Goal: Information Seeking & Learning: Learn about a topic

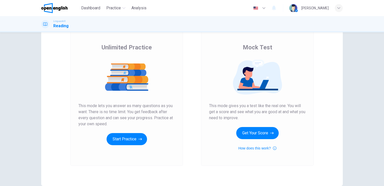
scroll to position [31, 0]
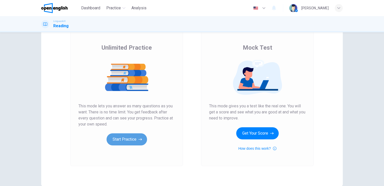
click at [123, 141] on button "Start Practice" at bounding box center [127, 139] width 40 height 12
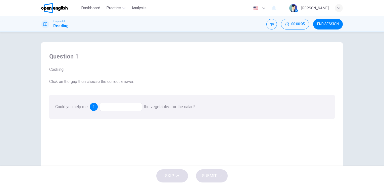
click at [113, 107] on div at bounding box center [121, 107] width 42 height 8
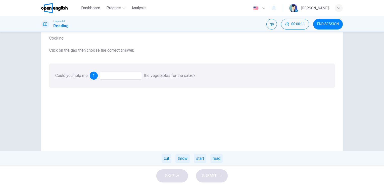
scroll to position [33, 0]
click at [166, 158] on div "cut" at bounding box center [167, 158] width 10 height 9
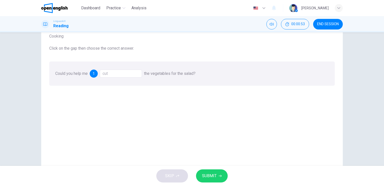
click at [210, 172] on span "SUBMIT" at bounding box center [209, 175] width 15 height 7
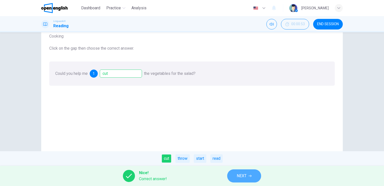
click at [239, 177] on span "NEXT" at bounding box center [242, 175] width 10 height 7
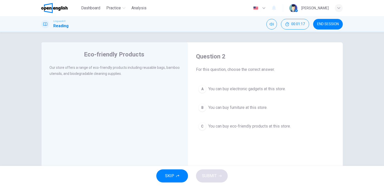
click at [211, 124] on span "You can buy eco-friendly products at this store." at bounding box center [249, 126] width 82 height 6
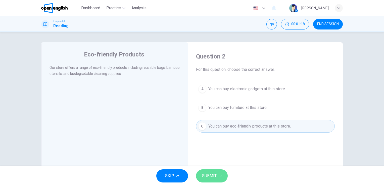
click at [212, 175] on span "SUBMIT" at bounding box center [209, 175] width 15 height 7
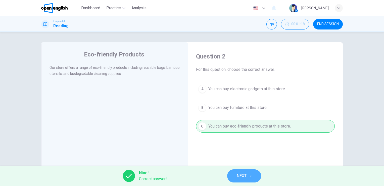
click at [234, 174] on button "NEXT" at bounding box center [244, 175] width 34 height 13
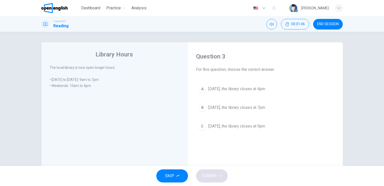
click at [262, 88] on span "[DATE], the library closes at 4pm" at bounding box center [236, 89] width 57 height 6
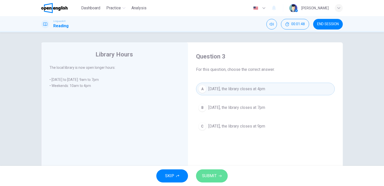
click at [205, 178] on span "SUBMIT" at bounding box center [209, 175] width 15 height 7
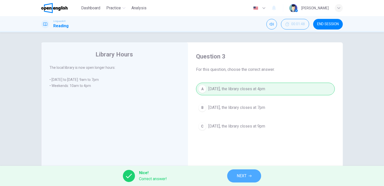
click at [237, 175] on span "NEXT" at bounding box center [242, 175] width 10 height 7
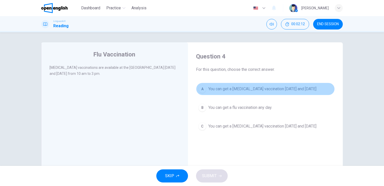
click at [217, 90] on span "You can get a [MEDICAL_DATA] vaccination [DATE] and [DATE]" at bounding box center [262, 89] width 108 height 6
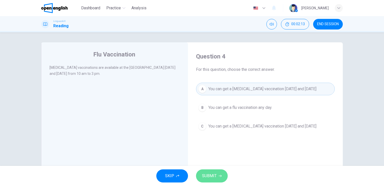
click at [218, 173] on button "SUBMIT" at bounding box center [212, 175] width 32 height 13
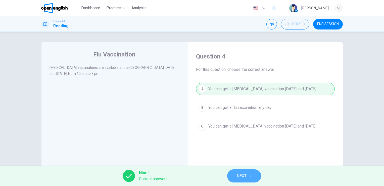
click at [253, 177] on button "NEXT" at bounding box center [244, 175] width 34 height 13
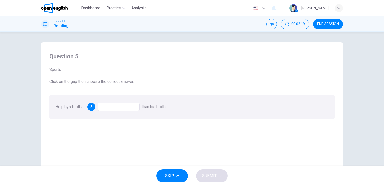
click at [120, 107] on div at bounding box center [119, 107] width 42 height 8
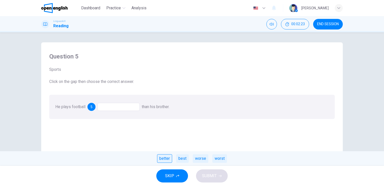
click at [159, 157] on div "better" at bounding box center [164, 158] width 15 height 9
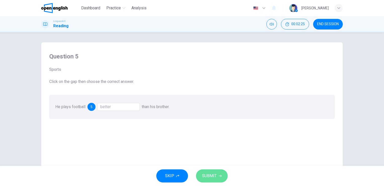
click at [212, 176] on span "SUBMIT" at bounding box center [209, 175] width 15 height 7
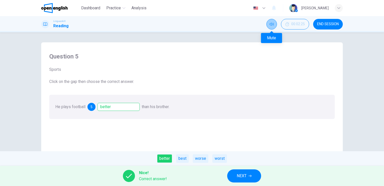
click at [268, 26] on button "Mute" at bounding box center [271, 24] width 11 height 11
click at [268, 26] on button "Unmute" at bounding box center [271, 24] width 11 height 11
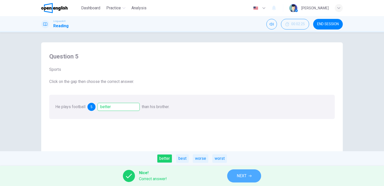
click at [241, 172] on span "NEXT" at bounding box center [242, 175] width 10 height 7
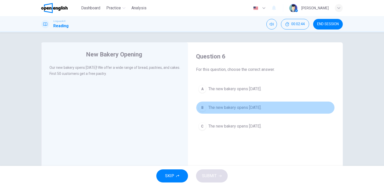
click at [212, 109] on span "The new bakery opens [DATE]." at bounding box center [234, 107] width 53 height 6
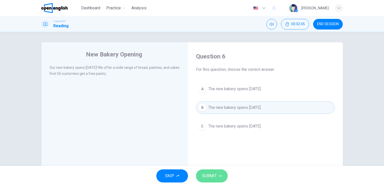
click at [223, 176] on button "SUBMIT" at bounding box center [212, 175] width 32 height 13
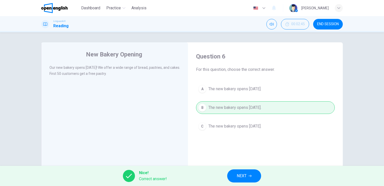
click at [241, 177] on span "NEXT" at bounding box center [242, 175] width 10 height 7
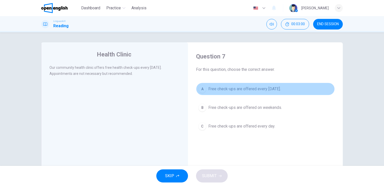
click at [258, 91] on span "Free check-ups are offered every [DATE]." at bounding box center [244, 89] width 72 height 6
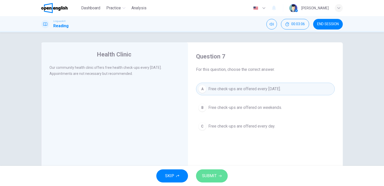
click at [217, 169] on button "SUBMIT" at bounding box center [212, 175] width 32 height 13
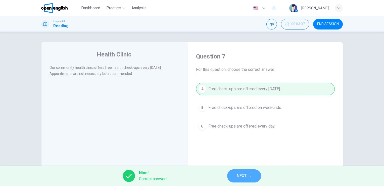
click at [234, 176] on button "NEXT" at bounding box center [244, 175] width 34 height 13
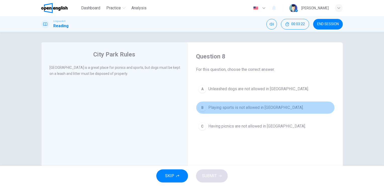
click at [214, 107] on span "Playing sports is not allowed in [GEOGRAPHIC_DATA]." at bounding box center [255, 107] width 95 height 6
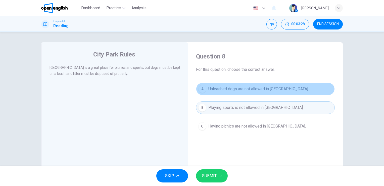
click at [215, 90] on span "Unleashed dogs are not allowed in [GEOGRAPHIC_DATA]." at bounding box center [258, 89] width 101 height 6
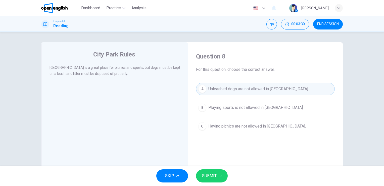
click at [209, 173] on span "SUBMIT" at bounding box center [209, 175] width 15 height 7
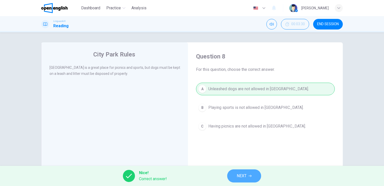
click at [247, 175] on button "NEXT" at bounding box center [244, 175] width 34 height 13
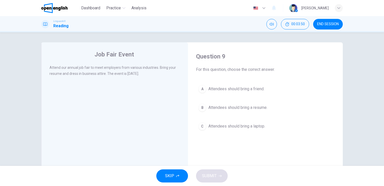
click at [239, 106] on span "Attendees should bring a resume." at bounding box center [237, 107] width 59 height 6
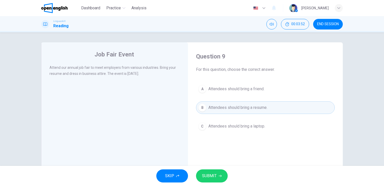
click at [213, 175] on span "SUBMIT" at bounding box center [209, 175] width 15 height 7
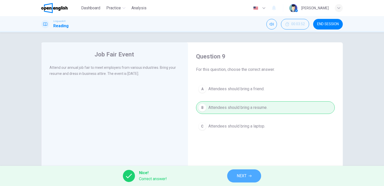
click at [234, 181] on button "NEXT" at bounding box center [244, 175] width 34 height 13
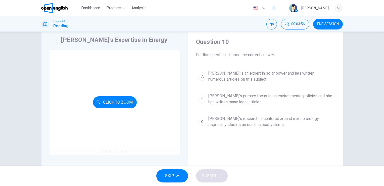
scroll to position [14, 0]
click at [115, 103] on button "Click to Zoom" at bounding box center [115, 103] width 44 height 12
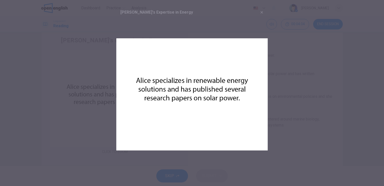
click at [272, 28] on div at bounding box center [192, 93] width 384 height 186
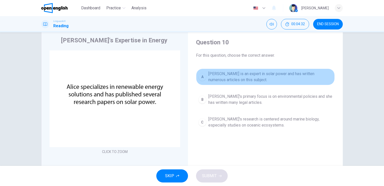
click at [249, 72] on span "[PERSON_NAME] is an expert in solar power and has written numerous articles on …" at bounding box center [270, 77] width 124 height 12
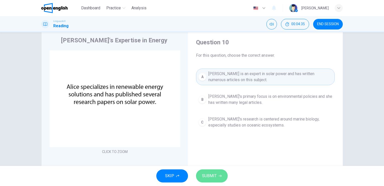
click at [209, 177] on span "SUBMIT" at bounding box center [209, 175] width 15 height 7
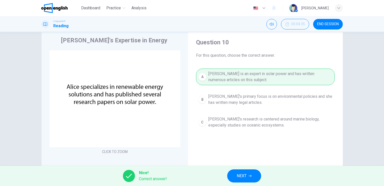
click at [240, 175] on span "NEXT" at bounding box center [242, 175] width 10 height 7
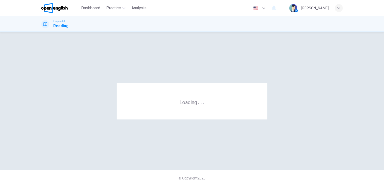
scroll to position [0, 0]
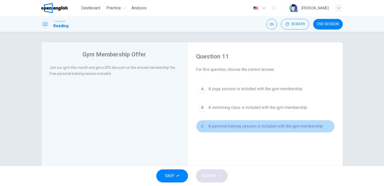
click at [225, 126] on span "A personal training session is included with the gym membership." at bounding box center [265, 126] width 115 height 6
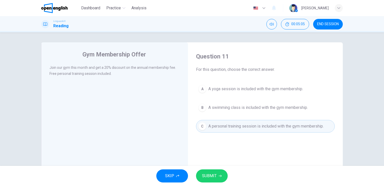
click at [209, 179] on span "SUBMIT" at bounding box center [209, 175] width 15 height 7
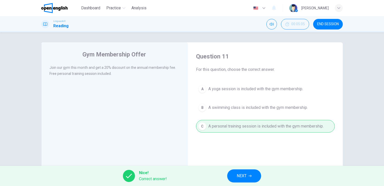
click at [255, 173] on button "NEXT" at bounding box center [244, 175] width 34 height 13
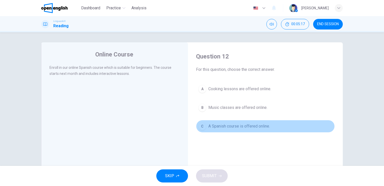
click at [235, 126] on span "A Spanish course is offered online." at bounding box center [239, 126] width 62 height 6
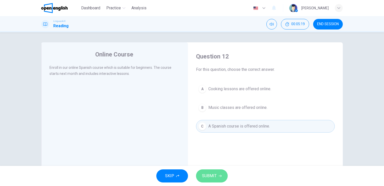
click at [210, 175] on span "SUBMIT" at bounding box center [209, 175] width 15 height 7
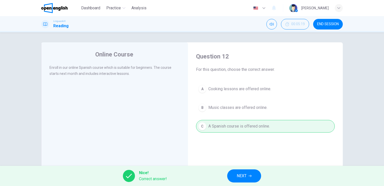
click at [239, 173] on span "NEXT" at bounding box center [242, 175] width 10 height 7
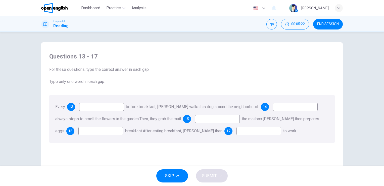
click at [111, 108] on input at bounding box center [101, 107] width 45 height 8
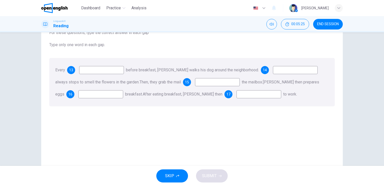
scroll to position [61, 0]
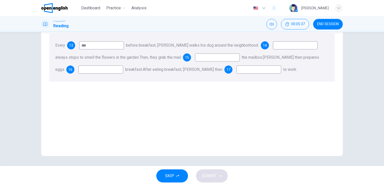
type input "***"
click at [284, 46] on input at bounding box center [295, 45] width 45 height 8
type input "**"
click at [189, 56] on span "15" at bounding box center [187, 58] width 4 height 4
click at [213, 59] on input at bounding box center [217, 57] width 45 height 8
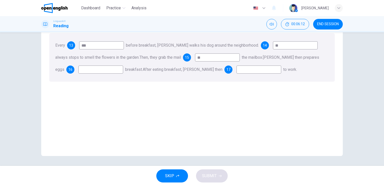
type input "**"
click at [106, 72] on input at bounding box center [100, 69] width 45 height 8
type input "***"
click at [242, 70] on input at bounding box center [259, 69] width 45 height 8
type input "****"
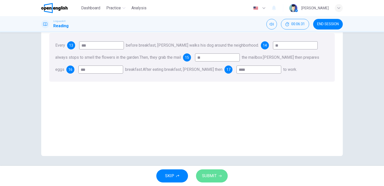
click at [207, 173] on span "SUBMIT" at bounding box center [209, 175] width 15 height 7
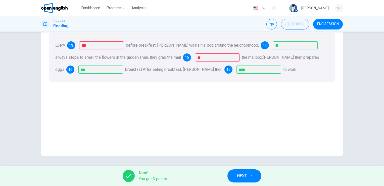
click at [248, 175] on button "NEXT" at bounding box center [244, 175] width 34 height 13
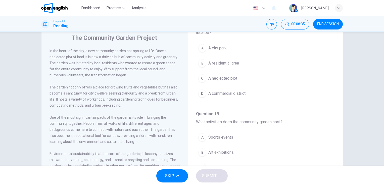
scroll to position [9, 0]
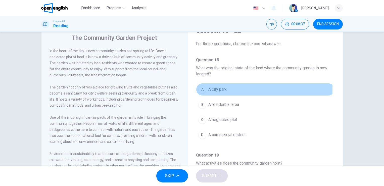
click at [212, 88] on span "A city park" at bounding box center [217, 89] width 18 height 6
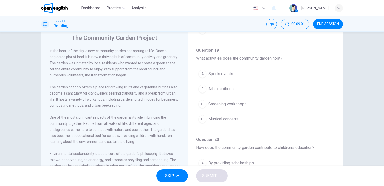
scroll to position [118, 0]
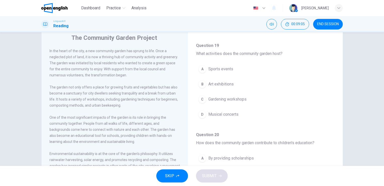
click at [208, 99] on span "Gardening workshops" at bounding box center [227, 99] width 38 height 6
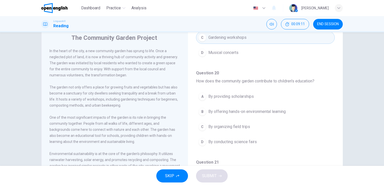
scroll to position [181, 0]
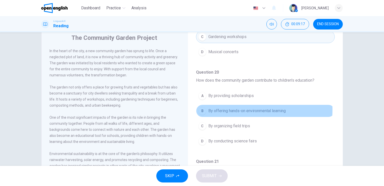
click at [209, 108] on span "By offering hands-on environmental learning" at bounding box center [246, 111] width 77 height 6
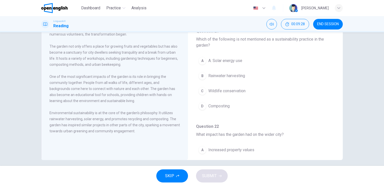
scroll to position [61, 0]
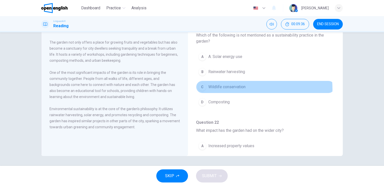
click at [230, 87] on span "Wildlife conservation" at bounding box center [226, 87] width 37 height 6
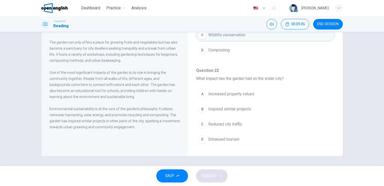
scroll to position [325, 0]
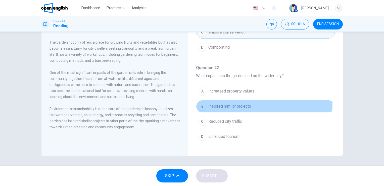
click at [224, 103] on span "Inspired similar projects" at bounding box center [229, 106] width 43 height 6
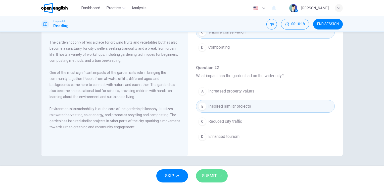
click at [207, 173] on span "SUBMIT" at bounding box center [209, 175] width 15 height 7
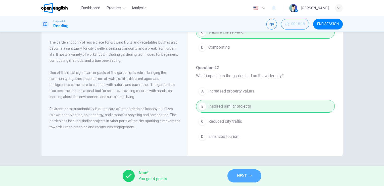
click at [243, 176] on span "NEXT" at bounding box center [242, 175] width 10 height 7
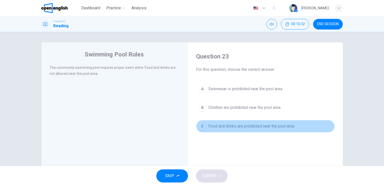
click at [239, 123] on span "Food and drinks are prohibited near the pool area." at bounding box center [251, 126] width 87 height 6
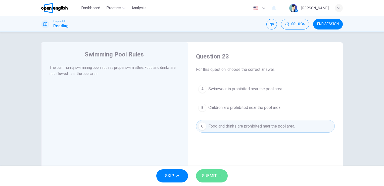
click at [214, 171] on button "SUBMIT" at bounding box center [212, 175] width 32 height 13
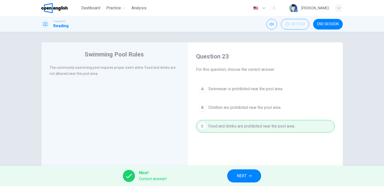
click at [246, 177] on span "NEXT" at bounding box center [242, 175] width 10 height 7
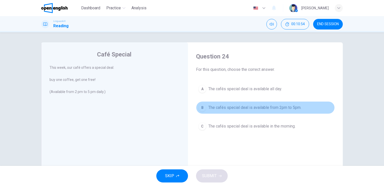
click at [282, 107] on span "The cafés special deal is available from 2pm to 5pm." at bounding box center [254, 107] width 93 height 6
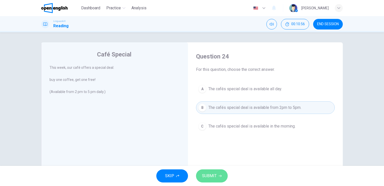
click at [216, 176] on button "SUBMIT" at bounding box center [212, 175] width 32 height 13
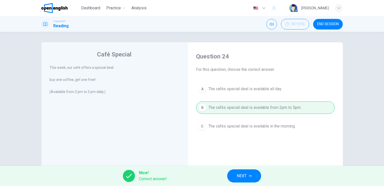
click at [242, 178] on span "NEXT" at bounding box center [242, 175] width 10 height 7
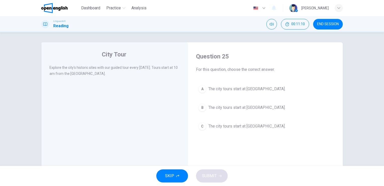
click at [228, 85] on button "A The city tours start at [GEOGRAPHIC_DATA]." at bounding box center [265, 88] width 139 height 13
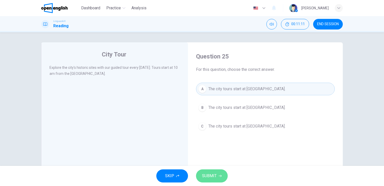
click at [212, 169] on button "SUBMIT" at bounding box center [212, 175] width 32 height 13
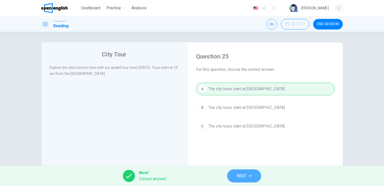
click at [236, 172] on button "NEXT" at bounding box center [244, 175] width 34 height 13
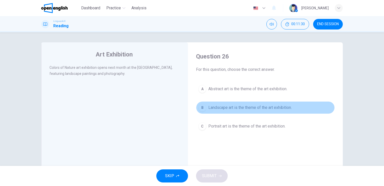
click at [212, 108] on span "Landscape art is the theme of the art exhibition." at bounding box center [249, 107] width 83 height 6
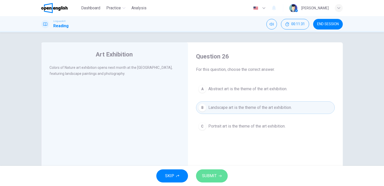
click at [213, 171] on button "SUBMIT" at bounding box center [212, 175] width 32 height 13
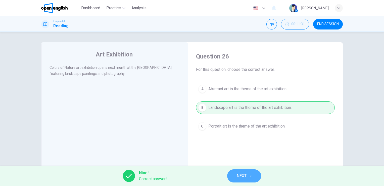
click at [243, 177] on span "NEXT" at bounding box center [242, 175] width 10 height 7
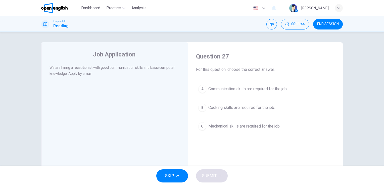
click at [265, 89] on span "Communication skills are required for the job." at bounding box center [247, 89] width 79 height 6
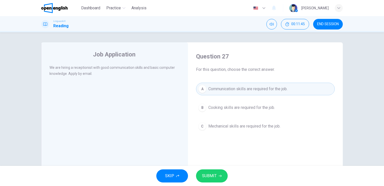
click at [223, 172] on button "SUBMIT" at bounding box center [212, 175] width 32 height 13
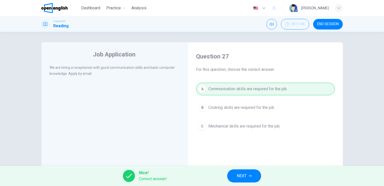
click at [242, 174] on span "NEXT" at bounding box center [242, 175] width 10 height 7
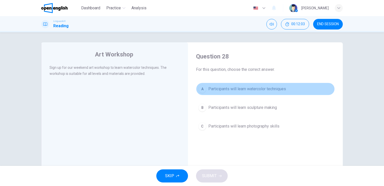
click at [255, 86] on span "Participants will learn watercolor techniques" at bounding box center [247, 89] width 78 height 6
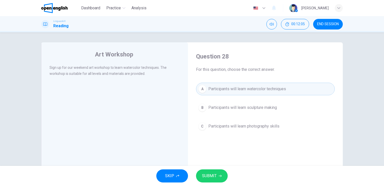
click at [214, 182] on div "SKIP SUBMIT" at bounding box center [192, 175] width 384 height 20
click at [213, 177] on span "SUBMIT" at bounding box center [209, 175] width 15 height 7
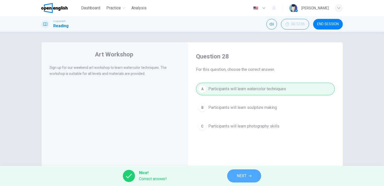
click at [242, 177] on span "NEXT" at bounding box center [242, 175] width 10 height 7
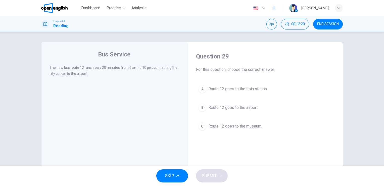
click at [228, 107] on span "Route 12 goes to the airport." at bounding box center [233, 107] width 50 height 6
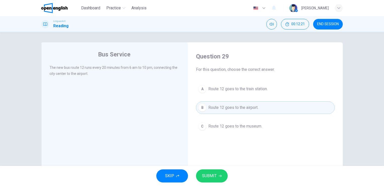
click at [214, 179] on button "SUBMIT" at bounding box center [212, 175] width 32 height 13
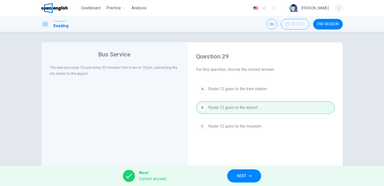
click at [244, 174] on span "NEXT" at bounding box center [242, 175] width 10 height 7
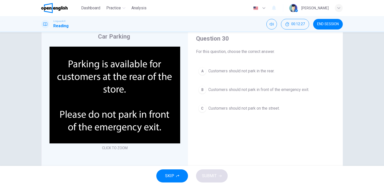
scroll to position [18, 0]
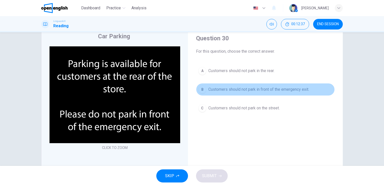
click at [263, 90] on span "Customers should not park in front of the emergency exit." at bounding box center [258, 89] width 101 height 6
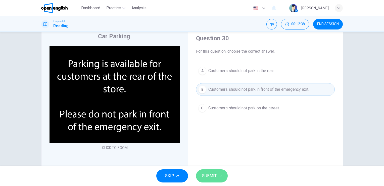
click at [216, 171] on button "SUBMIT" at bounding box center [212, 175] width 32 height 13
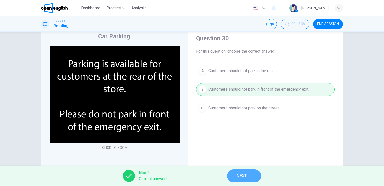
click at [242, 178] on span "NEXT" at bounding box center [242, 175] width 10 height 7
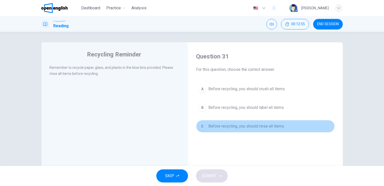
click at [244, 125] on span "Before recycling, you should rinse all items." at bounding box center [246, 126] width 76 height 6
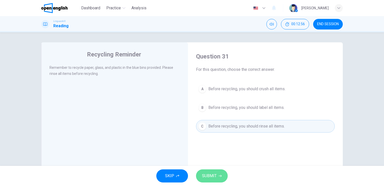
click at [216, 174] on span "SUBMIT" at bounding box center [209, 175] width 15 height 7
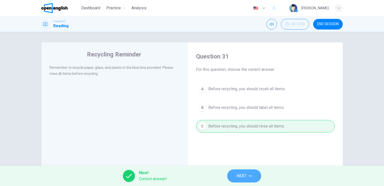
click at [238, 172] on span "NEXT" at bounding box center [242, 175] width 10 height 7
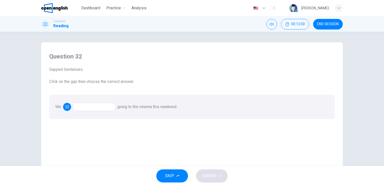
click at [95, 107] on div at bounding box center [94, 107] width 42 height 8
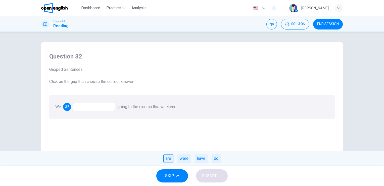
click at [170, 157] on div "are" at bounding box center [168, 158] width 10 height 9
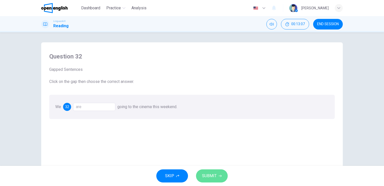
click at [210, 174] on span "SUBMIT" at bounding box center [209, 175] width 15 height 7
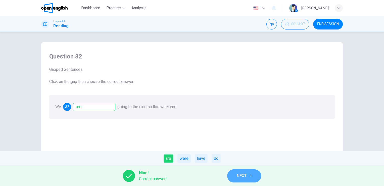
click at [246, 177] on span "NEXT" at bounding box center [242, 175] width 10 height 7
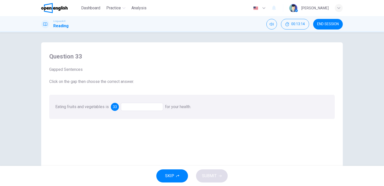
click at [145, 106] on div at bounding box center [142, 107] width 42 height 8
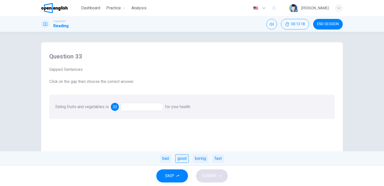
click at [182, 156] on div "good" at bounding box center [182, 158] width 14 height 9
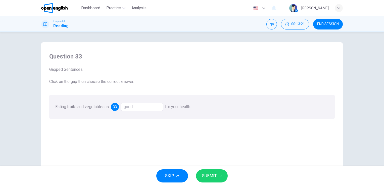
click at [213, 173] on span "SUBMIT" at bounding box center [209, 175] width 15 height 7
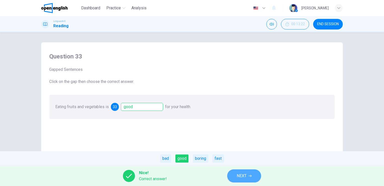
click at [249, 172] on button "NEXT" at bounding box center [244, 175] width 34 height 13
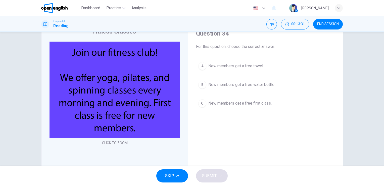
scroll to position [23, 0]
click at [234, 102] on span "New members get a free first class." at bounding box center [239, 103] width 63 height 6
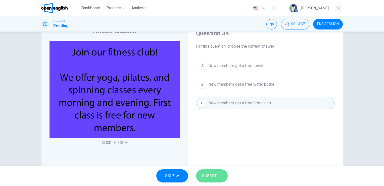
click at [213, 177] on span "SUBMIT" at bounding box center [209, 175] width 15 height 7
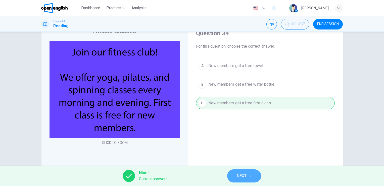
click at [248, 176] on button "NEXT" at bounding box center [244, 175] width 34 height 13
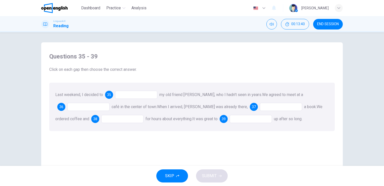
click at [137, 92] on div at bounding box center [136, 94] width 42 height 8
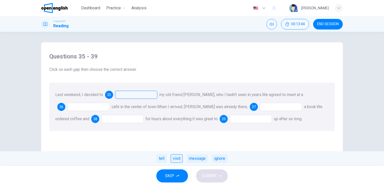
click at [174, 158] on div "visit" at bounding box center [177, 158] width 12 height 9
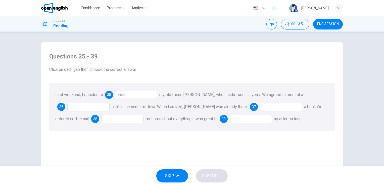
click at [80, 106] on div at bounding box center [88, 107] width 42 height 8
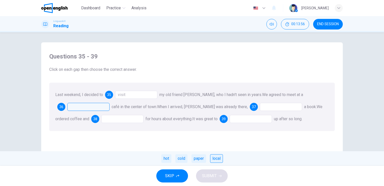
click at [217, 157] on div "local" at bounding box center [216, 158] width 13 height 9
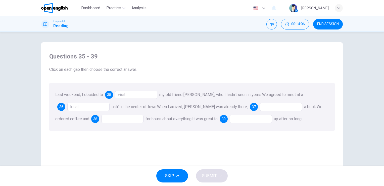
click at [260, 104] on div at bounding box center [281, 107] width 42 height 8
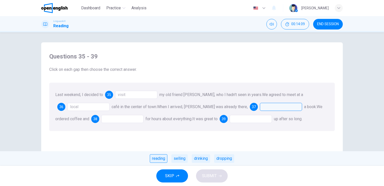
click at [160, 158] on div "reading" at bounding box center [159, 158] width 18 height 9
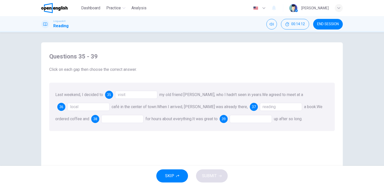
click at [101, 118] on div at bounding box center [122, 119] width 42 height 8
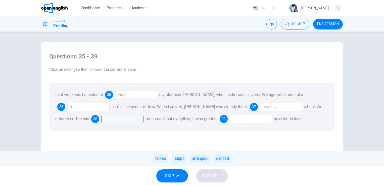
click at [162, 158] on div "talked" at bounding box center [160, 158] width 15 height 9
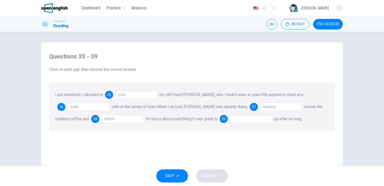
click at [234, 118] on div at bounding box center [251, 119] width 42 height 8
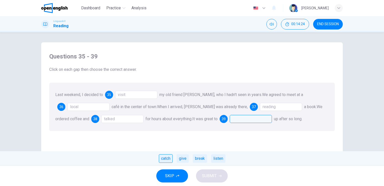
click at [167, 158] on div "catch" at bounding box center [166, 158] width 14 height 9
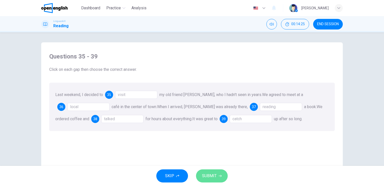
click at [209, 174] on span "SUBMIT" at bounding box center [209, 175] width 15 height 7
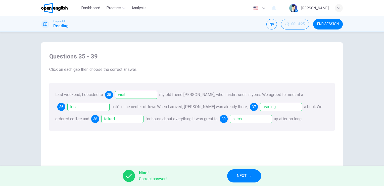
click at [250, 172] on button "NEXT" at bounding box center [244, 175] width 34 height 13
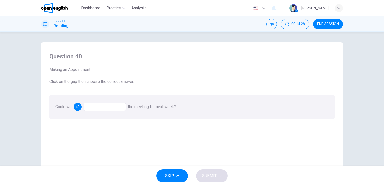
click at [113, 106] on div at bounding box center [105, 107] width 42 height 8
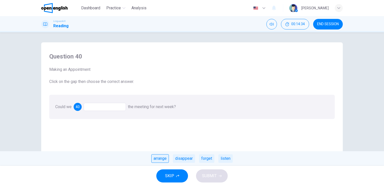
click at [161, 158] on div "arrange" at bounding box center [160, 158] width 18 height 9
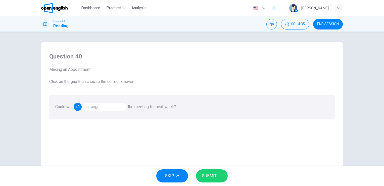
click at [206, 174] on span "SUBMIT" at bounding box center [209, 175] width 15 height 7
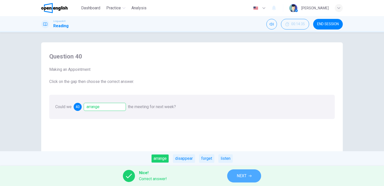
click at [242, 173] on span "NEXT" at bounding box center [242, 175] width 10 height 7
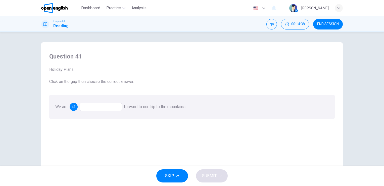
click at [91, 108] on div at bounding box center [101, 107] width 42 height 8
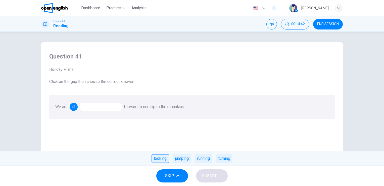
click at [159, 157] on div "looking" at bounding box center [160, 158] width 17 height 9
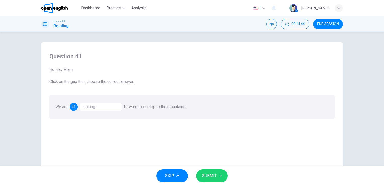
click at [210, 173] on span "SUBMIT" at bounding box center [209, 175] width 15 height 7
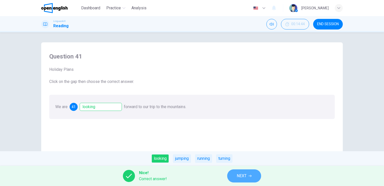
click at [252, 173] on button "NEXT" at bounding box center [244, 175] width 34 height 13
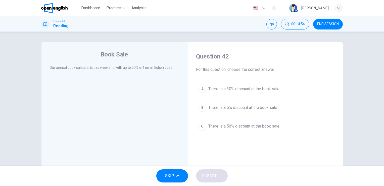
click at [244, 126] on span "There is a 50% discount at the book sale." at bounding box center [244, 126] width 72 height 6
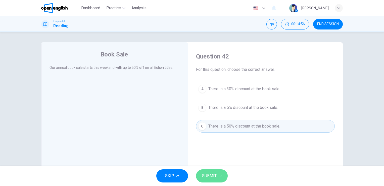
click at [211, 179] on span "SUBMIT" at bounding box center [209, 175] width 15 height 7
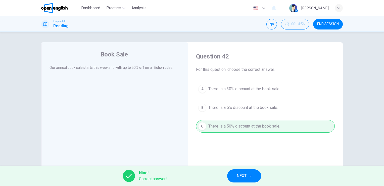
click at [248, 170] on button "NEXT" at bounding box center [244, 175] width 34 height 13
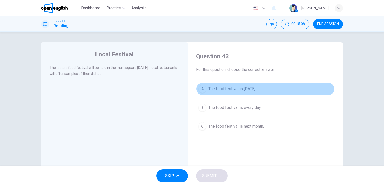
click at [239, 92] on button "A The food festival is [DATE]." at bounding box center [265, 88] width 139 height 13
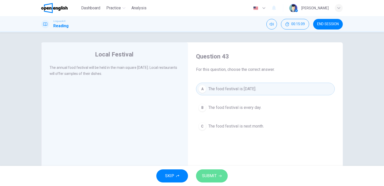
click at [210, 176] on span "SUBMIT" at bounding box center [209, 175] width 15 height 7
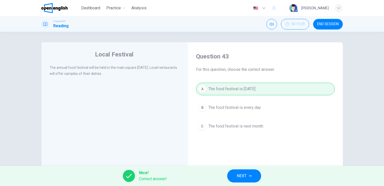
click at [249, 182] on div "Nice! Correct answer! NEXT" at bounding box center [192, 175] width 384 height 20
click at [247, 177] on button "NEXT" at bounding box center [244, 175] width 34 height 13
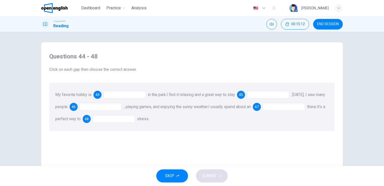
click at [136, 97] on div at bounding box center [125, 94] width 42 height 8
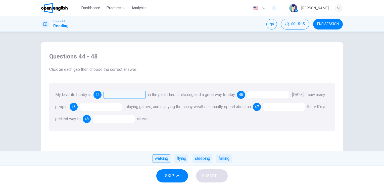
click at [162, 156] on div "walking" at bounding box center [162, 158] width 18 height 9
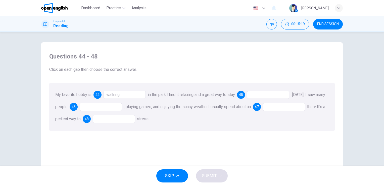
click at [264, 97] on div at bounding box center [268, 94] width 42 height 8
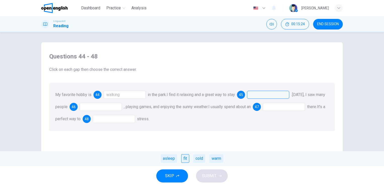
click at [186, 158] on div "fit" at bounding box center [185, 158] width 8 height 9
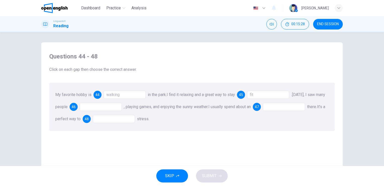
click at [116, 105] on div at bounding box center [101, 107] width 42 height 8
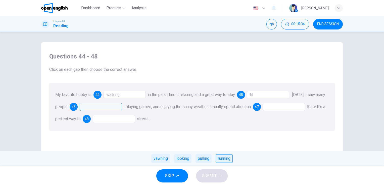
click at [222, 158] on div "running" at bounding box center [224, 158] width 17 height 9
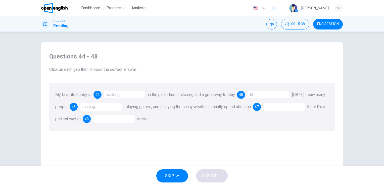
click at [305, 107] on div at bounding box center [284, 107] width 42 height 8
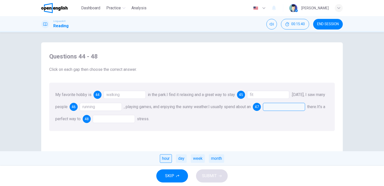
click at [165, 155] on div "hour" at bounding box center [166, 158] width 12 height 9
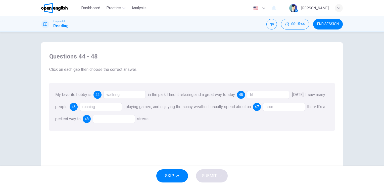
click at [127, 117] on div at bounding box center [114, 119] width 42 height 8
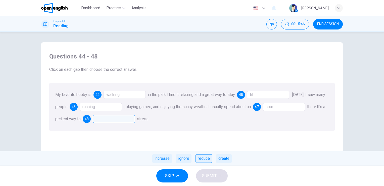
click at [202, 156] on div "reduce" at bounding box center [204, 158] width 17 height 9
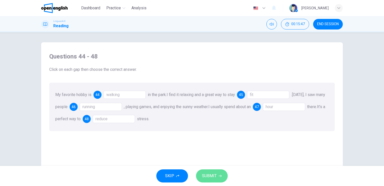
click at [208, 174] on span "SUBMIT" at bounding box center [209, 175] width 15 height 7
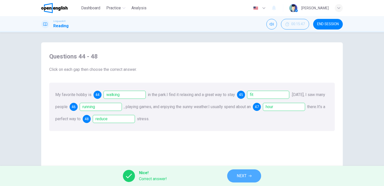
click at [237, 174] on span "NEXT" at bounding box center [242, 175] width 10 height 7
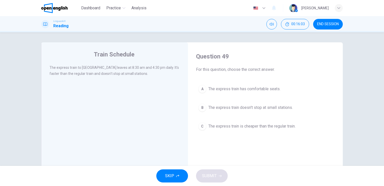
click at [208, 107] on span "The express train doesn't stop at small stations." at bounding box center [250, 107] width 84 height 6
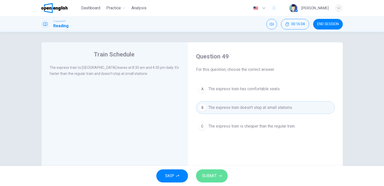
click at [205, 175] on span "SUBMIT" at bounding box center [209, 175] width 15 height 7
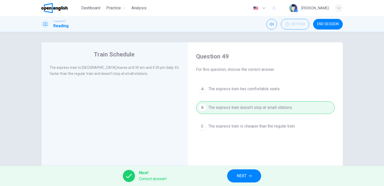
click at [234, 177] on button "NEXT" at bounding box center [244, 175] width 34 height 13
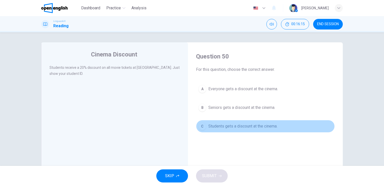
click at [214, 123] on span "Students gets a discount at the cinema." at bounding box center [242, 126] width 69 height 6
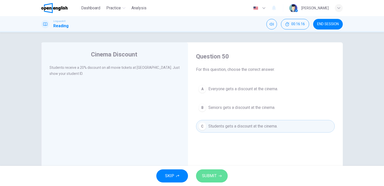
click at [208, 175] on span "SUBMIT" at bounding box center [209, 175] width 15 height 7
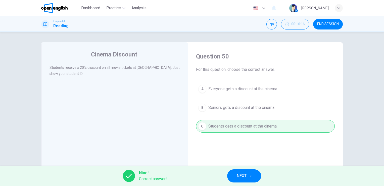
click at [241, 177] on span "NEXT" at bounding box center [242, 175] width 10 height 7
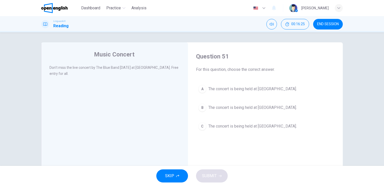
click at [228, 128] on span "The concert is being held at [GEOGRAPHIC_DATA]." at bounding box center [252, 126] width 88 height 6
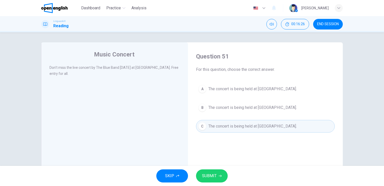
click at [213, 172] on span "SUBMIT" at bounding box center [209, 175] width 15 height 7
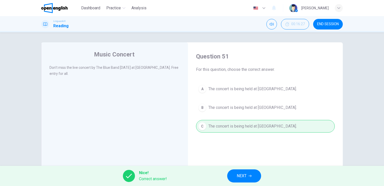
click at [249, 176] on icon "button" at bounding box center [250, 175] width 3 height 3
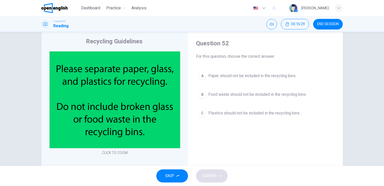
scroll to position [14, 0]
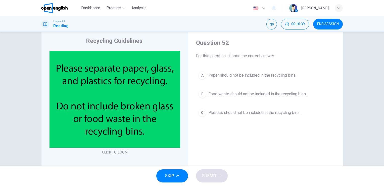
click at [238, 96] on span "Food waste should not be included in the recycling bins." at bounding box center [257, 94] width 98 height 6
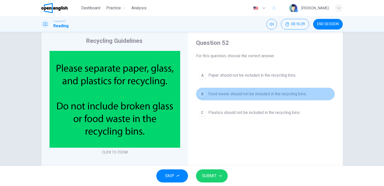
click at [238, 96] on span "Food waste should not be included in the recycling bins." at bounding box center [257, 94] width 98 height 6
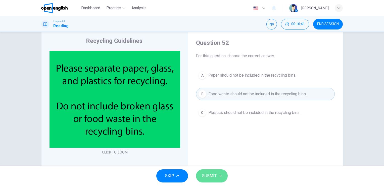
click at [209, 175] on span "SUBMIT" at bounding box center [209, 175] width 15 height 7
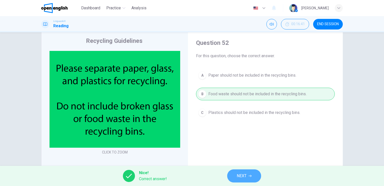
click at [248, 177] on button "NEXT" at bounding box center [244, 175] width 34 height 13
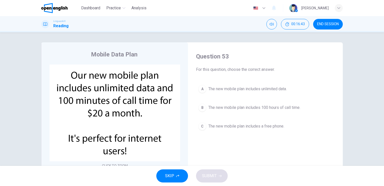
scroll to position [10, 0]
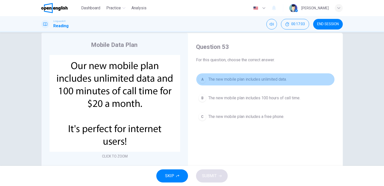
click at [269, 78] on span "The new mobile plan includes unlimited data." at bounding box center [247, 79] width 78 height 6
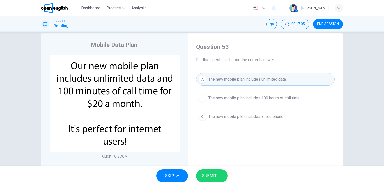
click at [212, 177] on span "SUBMIT" at bounding box center [209, 175] width 15 height 7
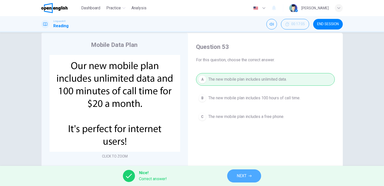
click at [238, 179] on span "NEXT" at bounding box center [242, 175] width 10 height 7
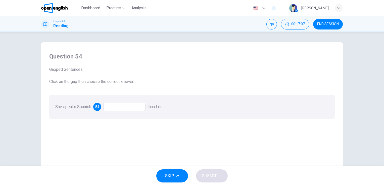
click at [121, 107] on div at bounding box center [124, 107] width 42 height 8
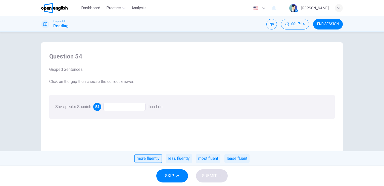
click at [148, 159] on div "more fluently" at bounding box center [147, 158] width 27 height 9
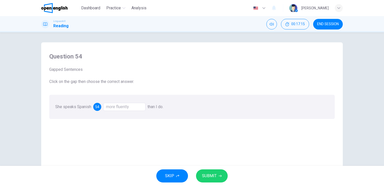
click at [212, 177] on span "SUBMIT" at bounding box center [209, 175] width 15 height 7
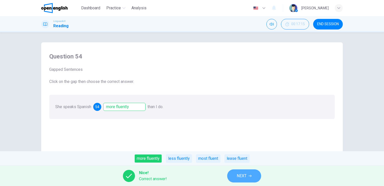
click at [237, 175] on span "NEXT" at bounding box center [242, 175] width 10 height 7
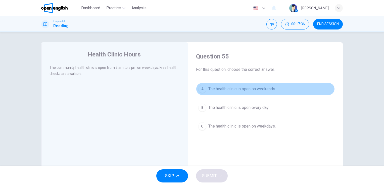
drag, startPoint x: 263, startPoint y: 89, endPoint x: 266, endPoint y: 92, distance: 4.1
click at [266, 92] on button "A The health clinic is open on weekends." at bounding box center [265, 88] width 139 height 13
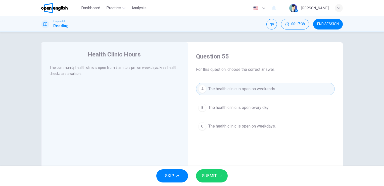
click at [253, 125] on span "The health clinic is open on weekdays." at bounding box center [241, 126] width 67 height 6
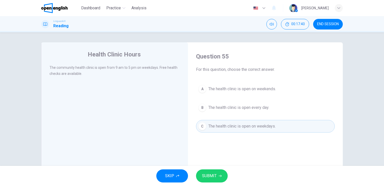
click at [219, 172] on button "SUBMIT" at bounding box center [212, 175] width 32 height 13
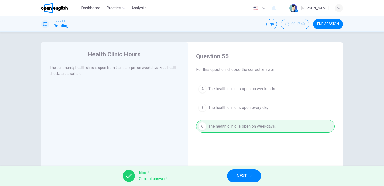
click at [247, 174] on button "NEXT" at bounding box center [244, 175] width 34 height 13
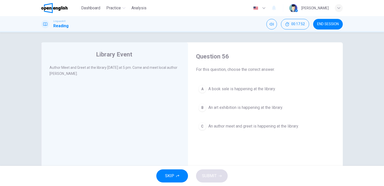
click at [248, 124] on span "An author meet and greet is happening at the library." at bounding box center [253, 126] width 90 height 6
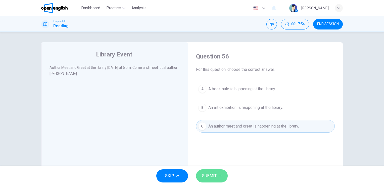
click at [210, 173] on span "SUBMIT" at bounding box center [209, 175] width 15 height 7
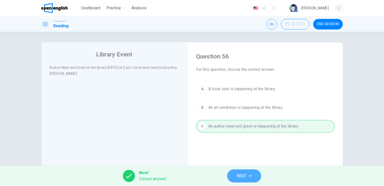
click at [245, 180] on button "NEXT" at bounding box center [244, 175] width 34 height 13
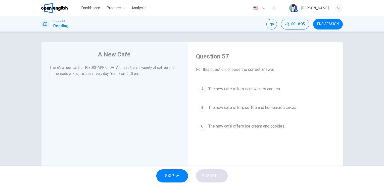
click at [275, 105] on span "The new café offers coffee and homemade cakes" at bounding box center [252, 107] width 88 height 6
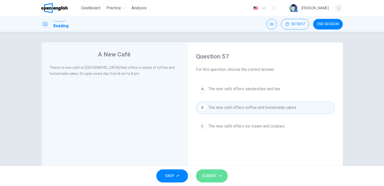
click at [215, 176] on span "SUBMIT" at bounding box center [209, 175] width 15 height 7
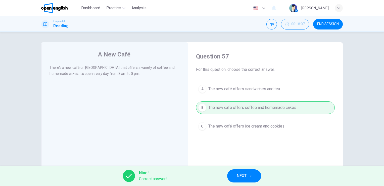
click at [242, 176] on span "NEXT" at bounding box center [242, 175] width 10 height 7
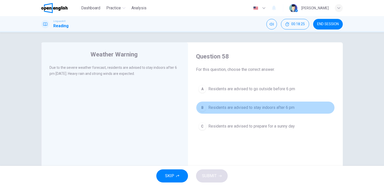
click at [270, 109] on span "Residents are advised to stay indoors after 6 pm" at bounding box center [251, 107] width 86 height 6
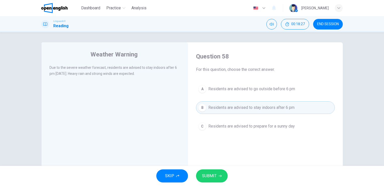
click at [207, 173] on span "SUBMIT" at bounding box center [209, 175] width 15 height 7
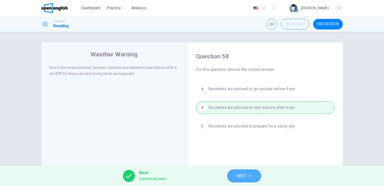
click at [251, 175] on icon "button" at bounding box center [250, 175] width 3 height 3
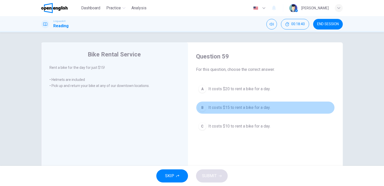
click at [217, 106] on span "It costs $15 to rent a bike for a day." at bounding box center [239, 107] width 62 height 6
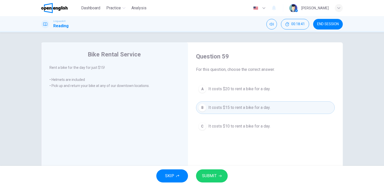
click at [205, 173] on span "SUBMIT" at bounding box center [209, 175] width 15 height 7
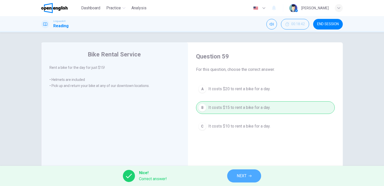
click at [236, 180] on button "NEXT" at bounding box center [244, 175] width 34 height 13
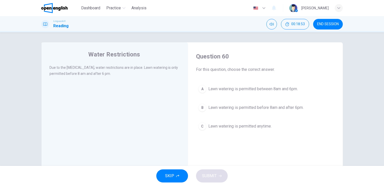
click at [217, 90] on span "Lawn watering is permitted between 8am and 6pm." at bounding box center [252, 89] width 89 height 6
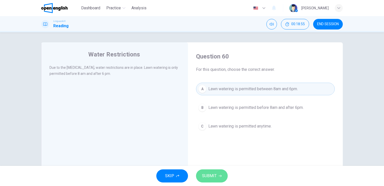
click at [200, 174] on button "SUBMIT" at bounding box center [212, 175] width 32 height 13
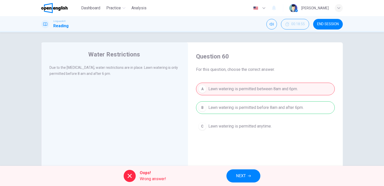
click at [234, 177] on button "NEXT" at bounding box center [243, 175] width 34 height 13
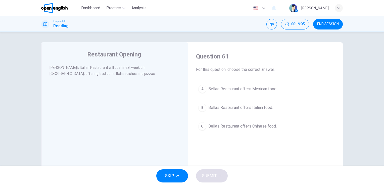
click at [226, 104] on span "Bellas Restaurant offers Italian food." at bounding box center [240, 107] width 65 height 6
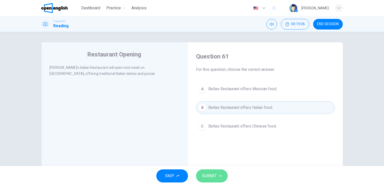
click at [206, 171] on button "SUBMIT" at bounding box center [212, 175] width 32 height 13
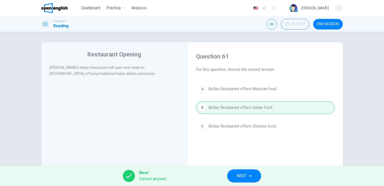
click at [235, 179] on button "NEXT" at bounding box center [244, 175] width 34 height 13
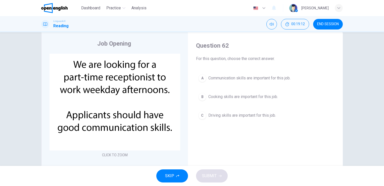
scroll to position [11, 0]
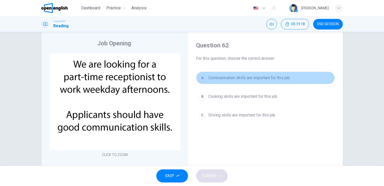
click at [274, 77] on span "Communication skills are important for this job." at bounding box center [249, 78] width 82 height 6
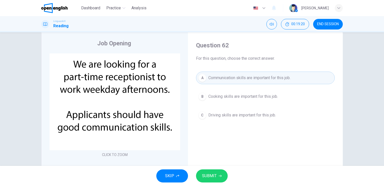
click at [206, 174] on span "SUBMIT" at bounding box center [209, 175] width 15 height 7
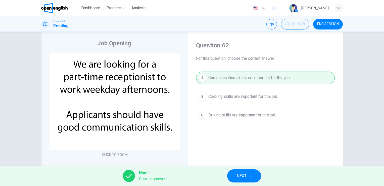
click at [253, 175] on button "NEXT" at bounding box center [244, 175] width 34 height 13
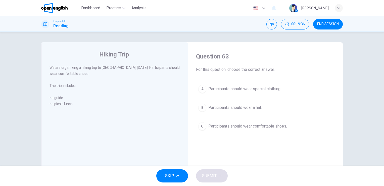
click at [238, 124] on span "Participants should wear comfortable shoes." at bounding box center [247, 126] width 79 height 6
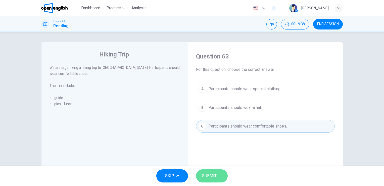
click at [208, 176] on span "SUBMIT" at bounding box center [209, 175] width 15 height 7
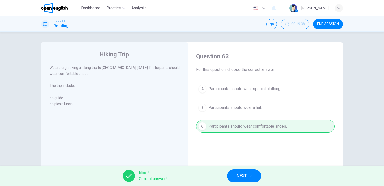
click at [237, 178] on span "NEXT" at bounding box center [242, 175] width 10 height 7
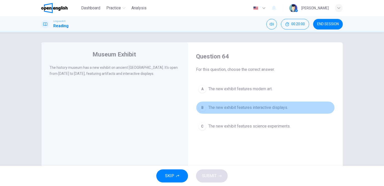
click at [275, 107] on span "The new exhibit features interactive displays." at bounding box center [248, 107] width 80 height 6
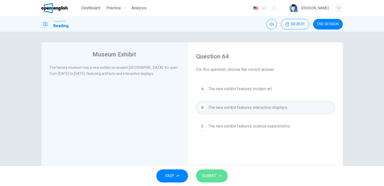
click at [216, 180] on button "SUBMIT" at bounding box center [212, 175] width 32 height 13
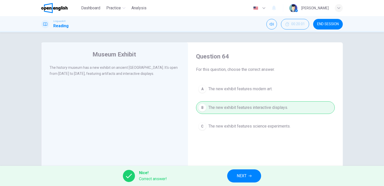
click at [240, 178] on span "NEXT" at bounding box center [242, 175] width 10 height 7
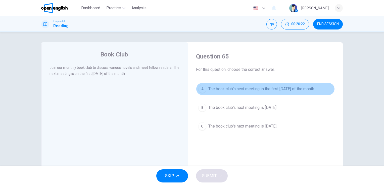
click at [283, 88] on span "The book club's next meeting is the first [DATE] of the month." at bounding box center [261, 89] width 107 height 6
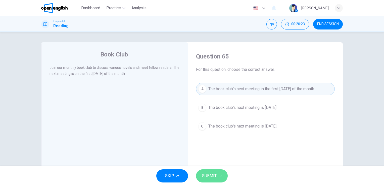
click at [205, 177] on span "SUBMIT" at bounding box center [209, 175] width 15 height 7
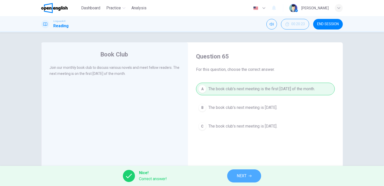
click at [244, 177] on span "NEXT" at bounding box center [242, 175] width 10 height 7
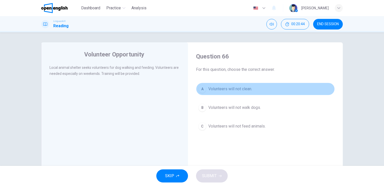
click at [229, 94] on button "A Volunteers will not clean." at bounding box center [265, 88] width 139 height 13
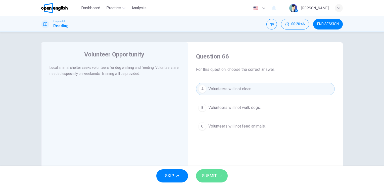
click at [204, 175] on span "SUBMIT" at bounding box center [209, 175] width 15 height 7
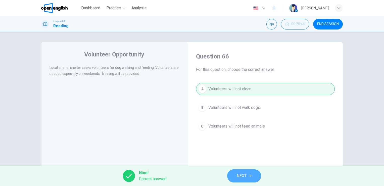
click at [235, 177] on button "NEXT" at bounding box center [244, 175] width 34 height 13
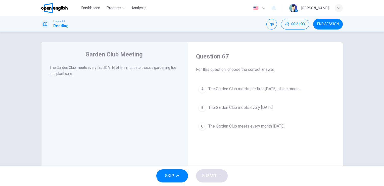
click at [268, 88] on span "The Garden Club meets the first [DATE] of the month." at bounding box center [254, 89] width 92 height 6
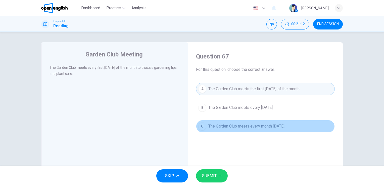
click at [242, 126] on span "The Garden Club meets every month [DATE]." at bounding box center [246, 126] width 77 height 6
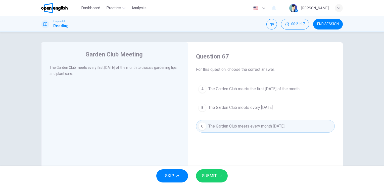
click at [258, 87] on span "The Garden Club meets the first [DATE] of the month." at bounding box center [254, 89] width 92 height 6
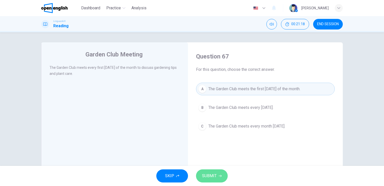
click at [211, 172] on span "SUBMIT" at bounding box center [209, 175] width 15 height 7
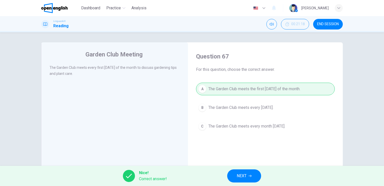
click at [244, 174] on span "NEXT" at bounding box center [242, 175] width 10 height 7
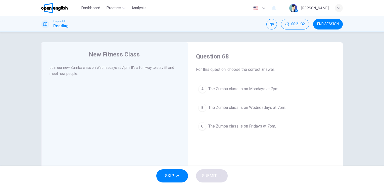
click at [231, 108] on span "The Zumba class is on Wednesdays at 7pm." at bounding box center [247, 107] width 78 height 6
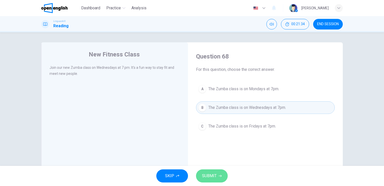
click at [209, 177] on span "SUBMIT" at bounding box center [209, 175] width 15 height 7
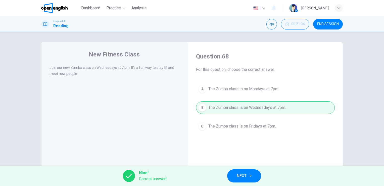
click at [238, 171] on button "NEXT" at bounding box center [244, 175] width 34 height 13
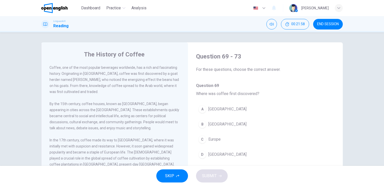
click at [209, 125] on span "[GEOGRAPHIC_DATA]" at bounding box center [227, 124] width 38 height 6
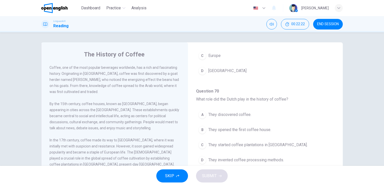
scroll to position [90, 0]
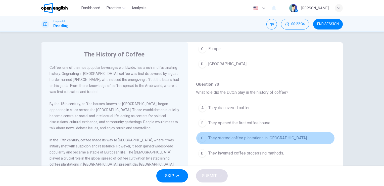
click at [264, 136] on span "They started coffee plantations in [GEOGRAPHIC_DATA]." at bounding box center [257, 138] width 99 height 6
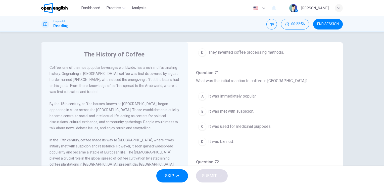
scroll to position [191, 0]
click at [240, 109] on span "It was met with suspicion." at bounding box center [231, 111] width 46 height 6
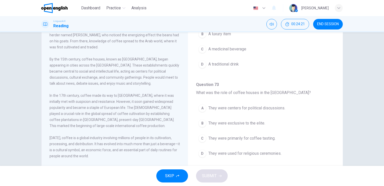
scroll to position [45, 0]
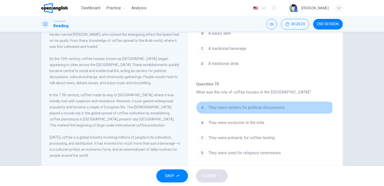
click at [247, 105] on span "They were centers for political discussions." at bounding box center [246, 107] width 77 height 6
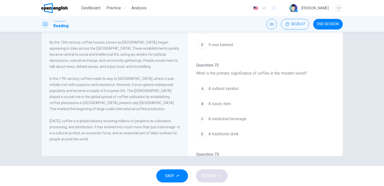
scroll to position [0, 0]
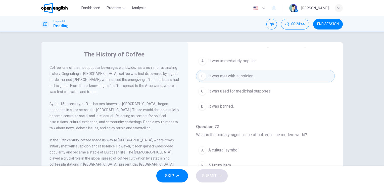
drag, startPoint x: 141, startPoint y: 84, endPoint x: 73, endPoint y: 123, distance: 77.6
click at [73, 123] on div "Coffee, one of the most popular beverages worldwide, has a rich and fascinating…" at bounding box center [118, 136] width 137 height 145
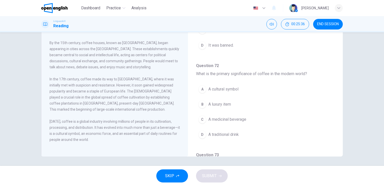
scroll to position [61, 0]
click at [223, 85] on span "A cultural symbol" at bounding box center [223, 88] width 30 height 6
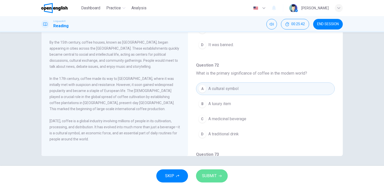
click at [220, 172] on button "SUBMIT" at bounding box center [212, 175] width 32 height 13
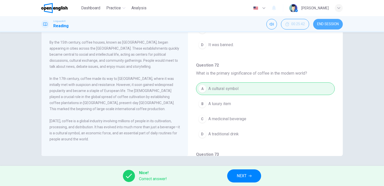
drag, startPoint x: 322, startPoint y: 28, endPoint x: 213, endPoint y: 27, distance: 108.6
click at [323, 28] on button "END SESSION" at bounding box center [328, 24] width 30 height 11
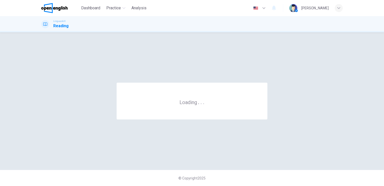
scroll to position [0, 0]
